Goal: Check status: Check status

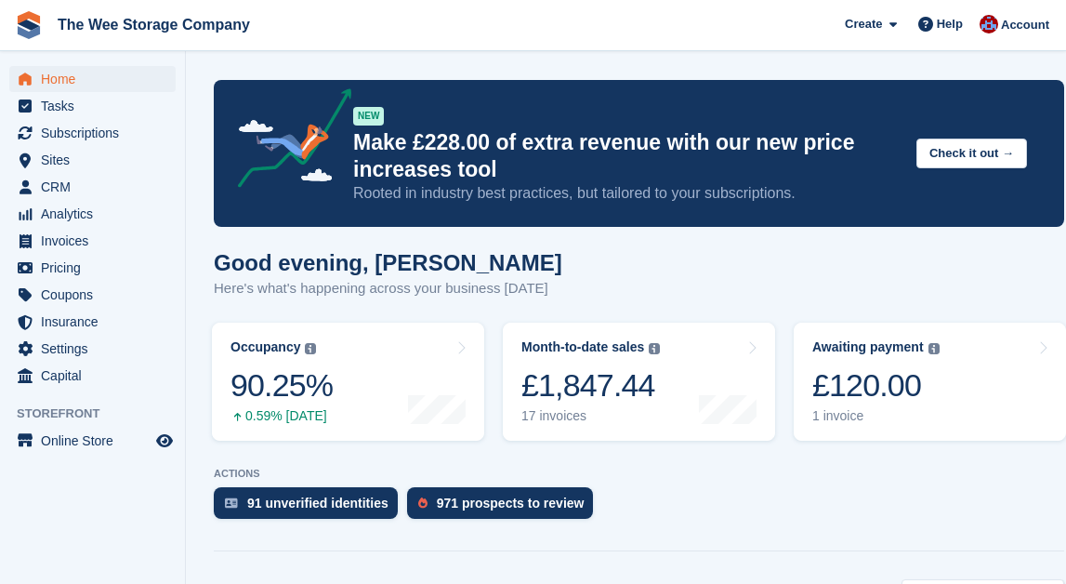
click at [1035, 290] on div "Good evening, [PERSON_NAME] Here's what's happening across your business [DATE]" at bounding box center [639, 286] width 851 height 72
click at [888, 406] on div "Awaiting payment The total outstanding balance on all open invoices. £120.00 1 …" at bounding box center [876, 381] width 127 height 85
